Goal: Complete application form

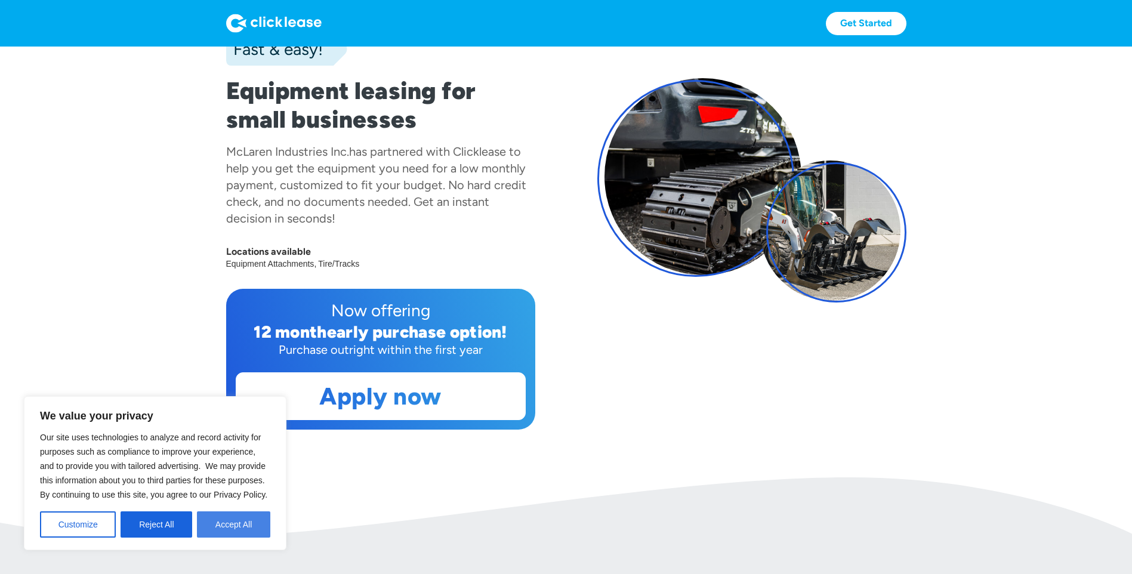
click at [253, 526] on button "Accept All" at bounding box center [233, 524] width 73 height 26
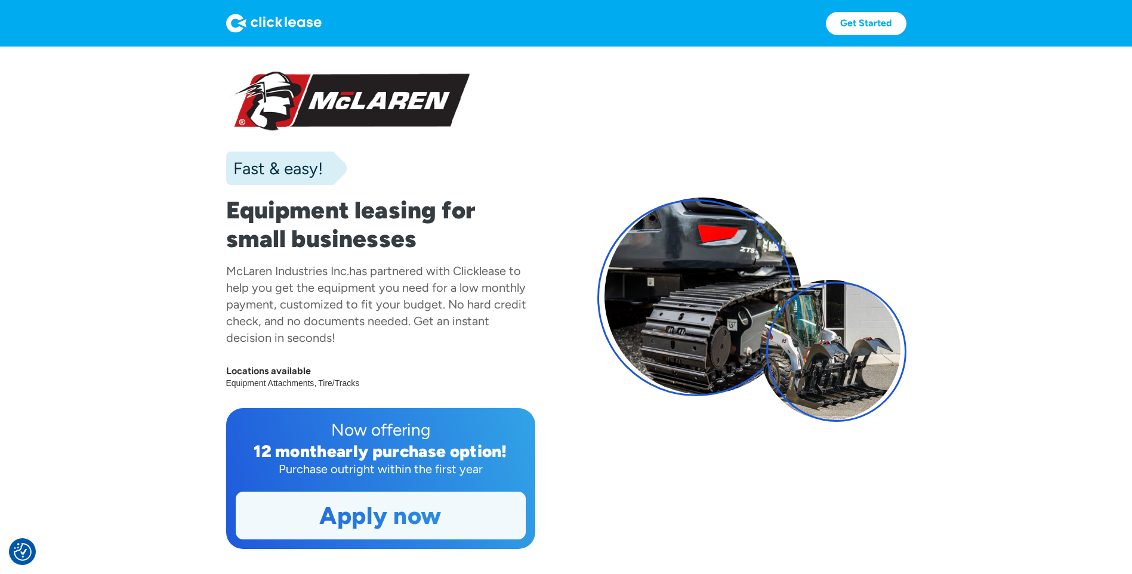
click at [334, 535] on link "Apply now" at bounding box center [380, 515] width 289 height 47
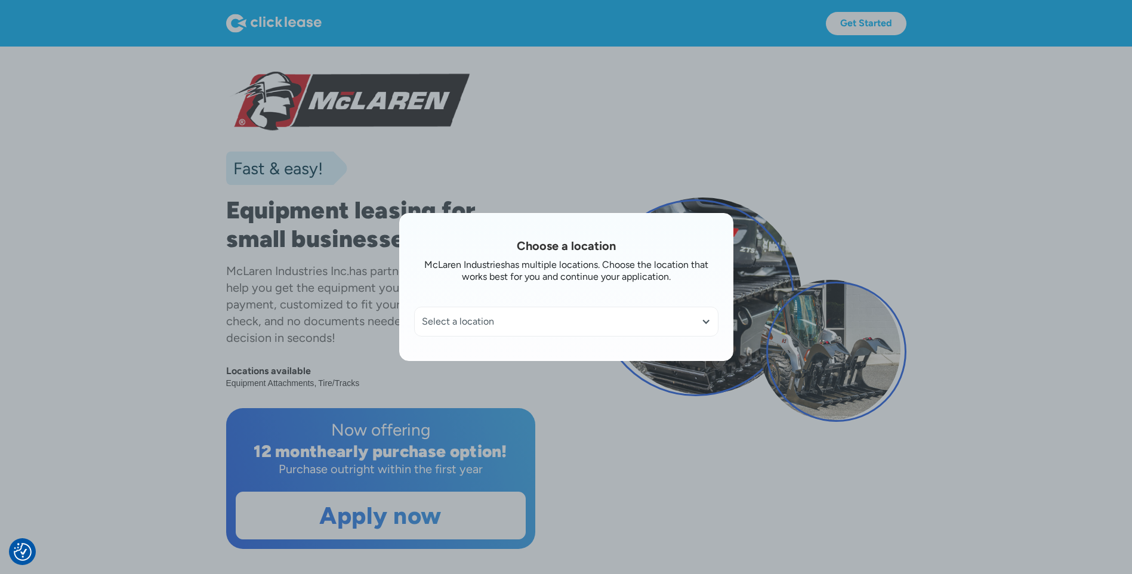
click at [444, 324] on div "Select a location" at bounding box center [566, 322] width 289 height 12
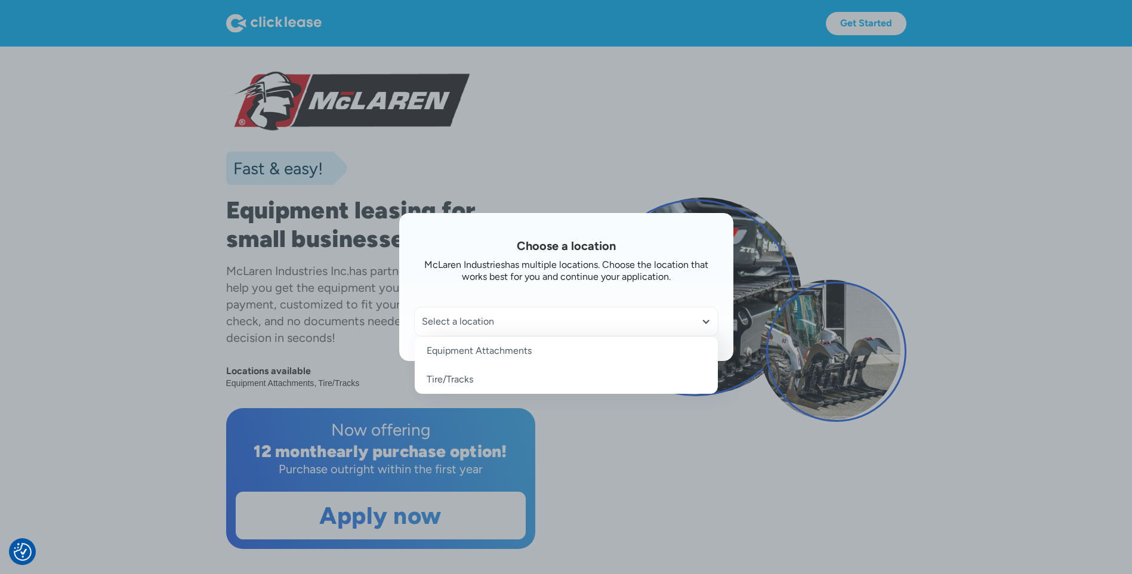
click at [456, 378] on link "Tire/Tracks" at bounding box center [566, 379] width 303 height 29
